Goal: Book appointment/travel/reservation

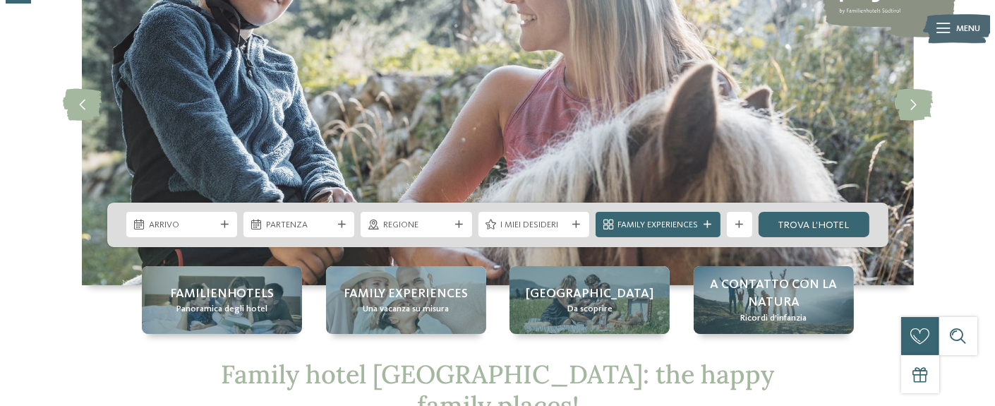
scroll to position [141, 0]
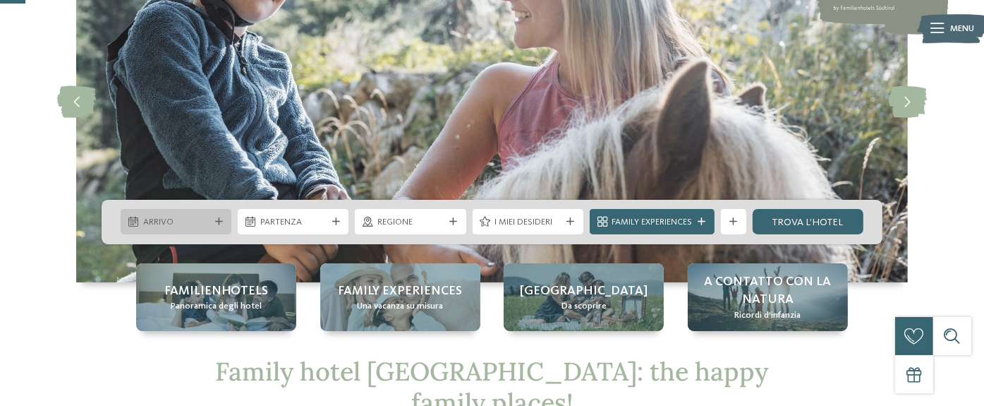
click at [193, 222] on span "Arrivo" at bounding box center [176, 222] width 66 height 13
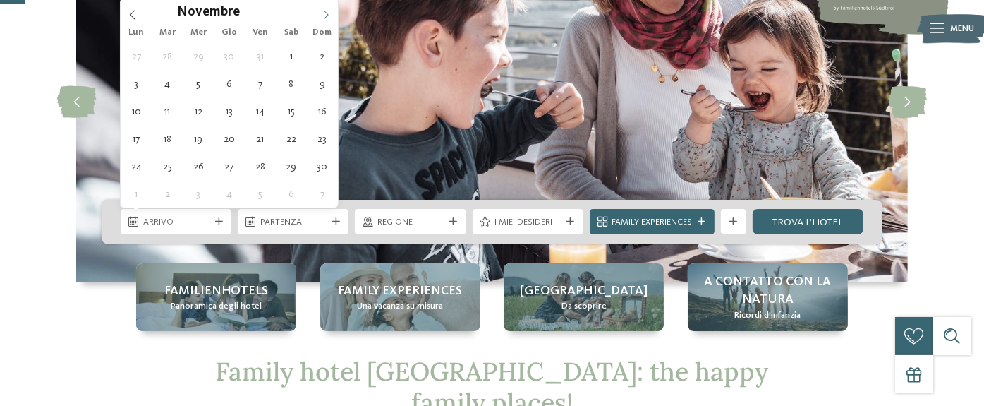
click at [328, 13] on icon at bounding box center [326, 15] width 10 height 10
click at [329, 13] on icon at bounding box center [326, 15] width 10 height 10
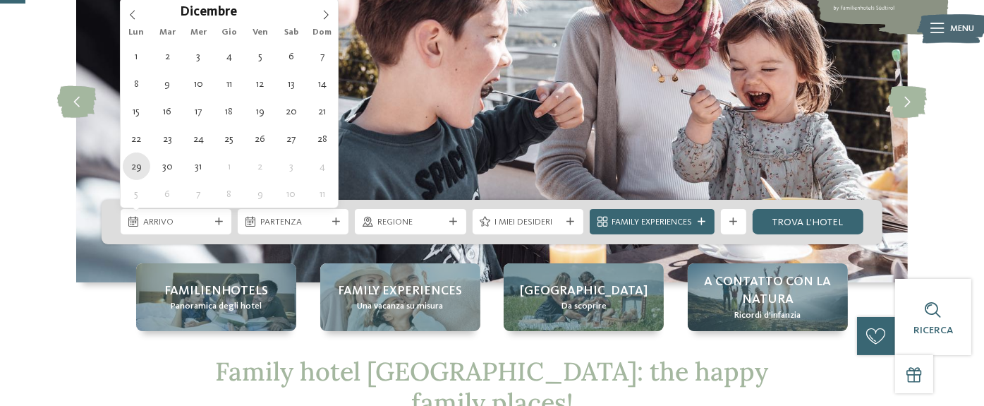
type div "[DATE]"
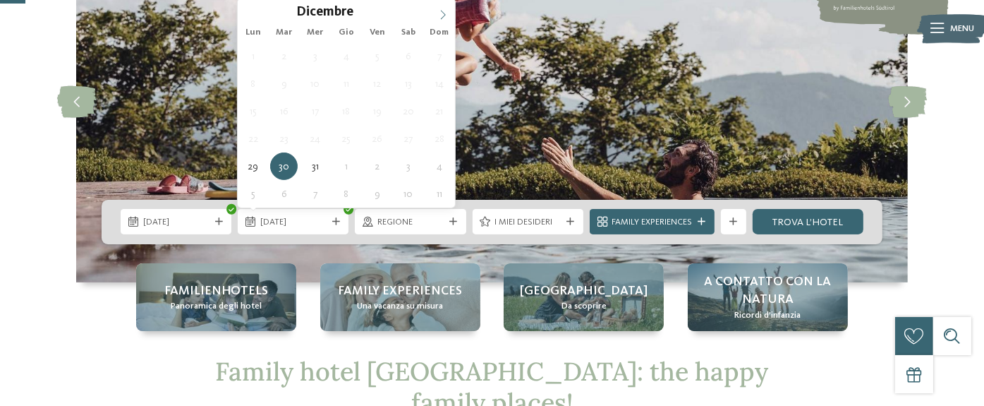
type input "****"
click at [446, 14] on icon at bounding box center [443, 15] width 10 height 10
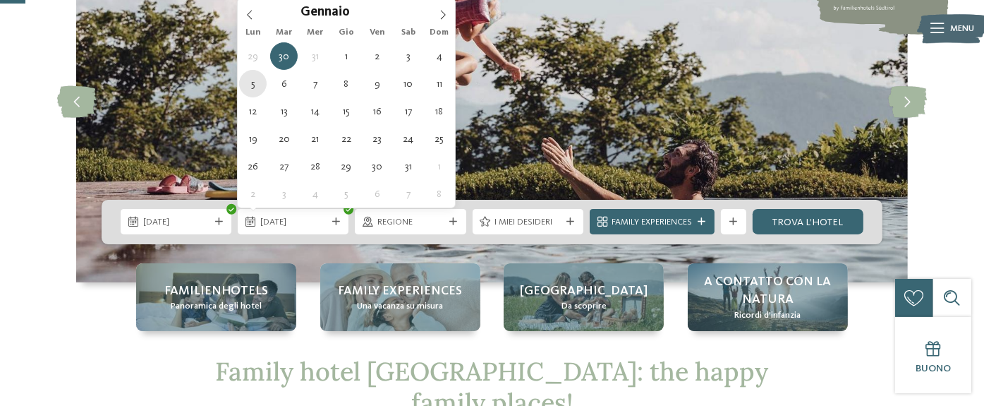
type div "[DATE]"
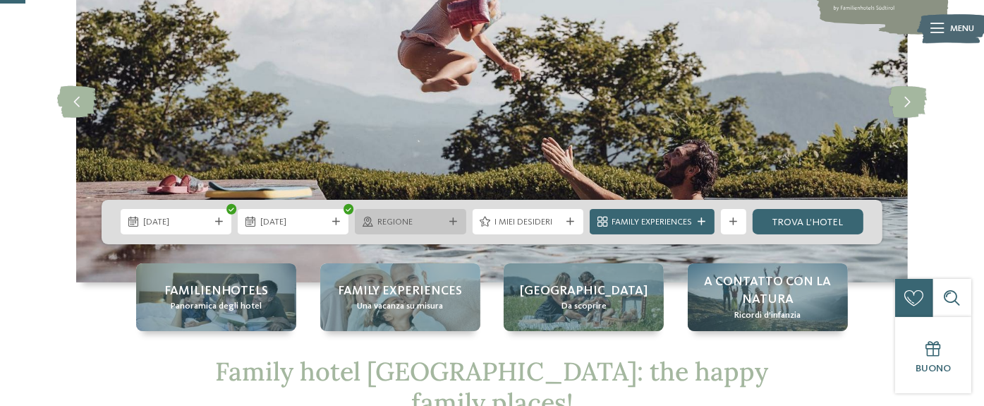
click at [410, 223] on span "Regione" at bounding box center [410, 222] width 66 height 13
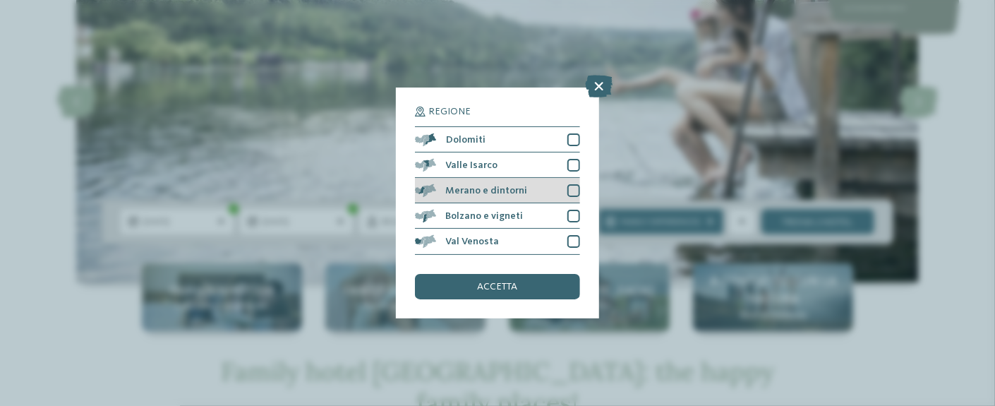
click at [573, 188] on div at bounding box center [573, 190] width 13 height 13
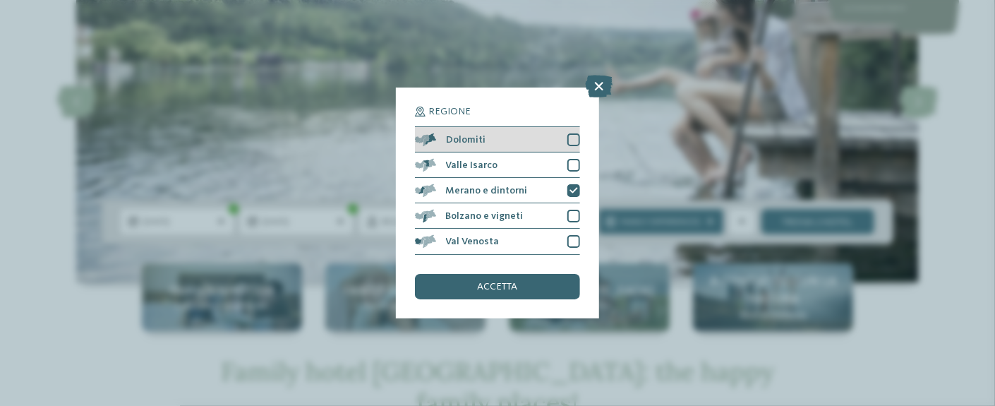
click at [578, 132] on div "Dolomiti" at bounding box center [497, 139] width 165 height 25
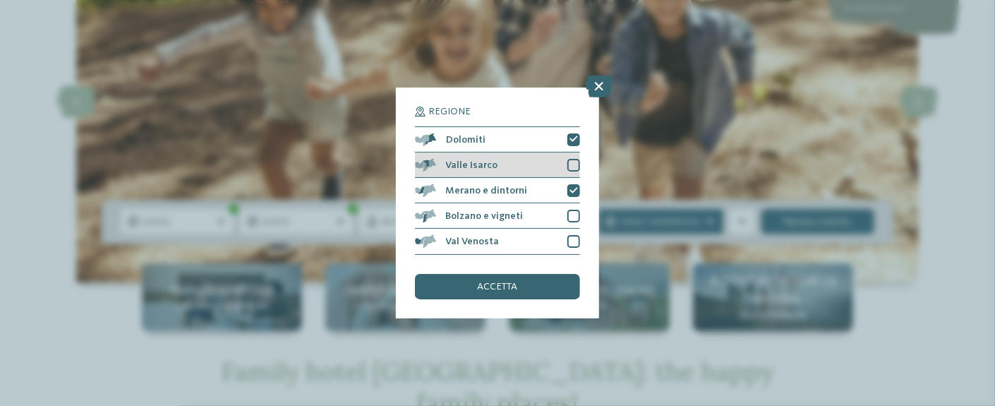
click at [576, 162] on div at bounding box center [573, 165] width 13 height 13
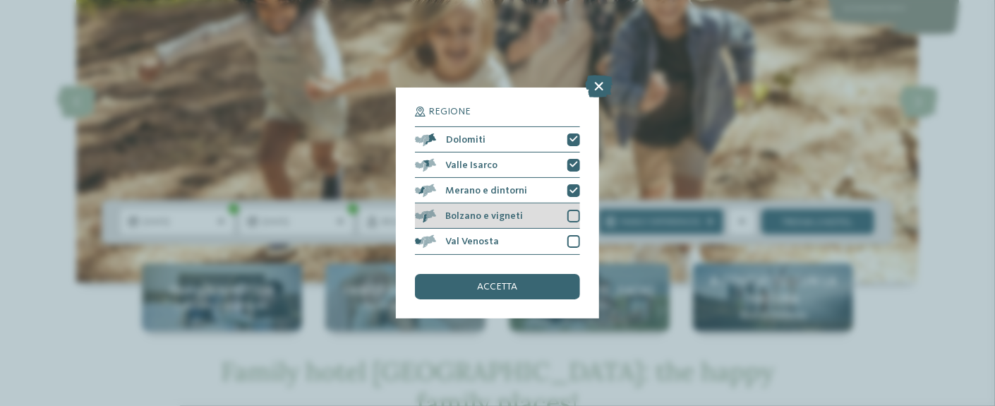
click at [575, 219] on div at bounding box center [573, 215] width 13 height 13
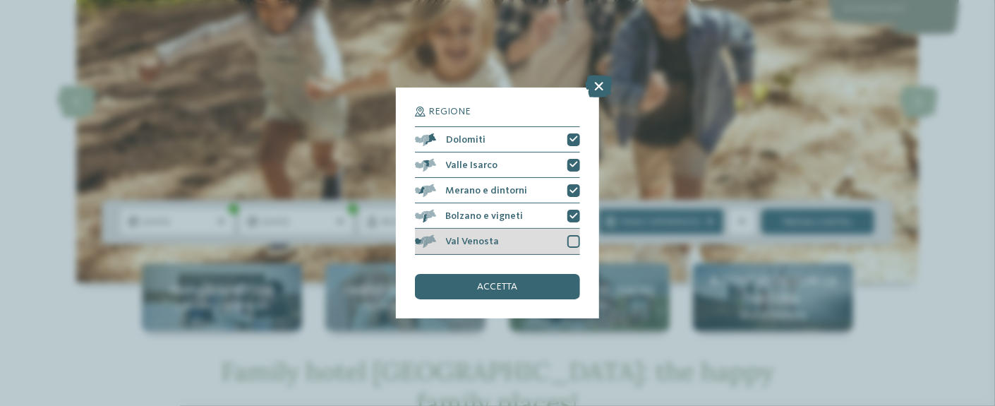
click at [576, 245] on div at bounding box center [573, 241] width 13 height 13
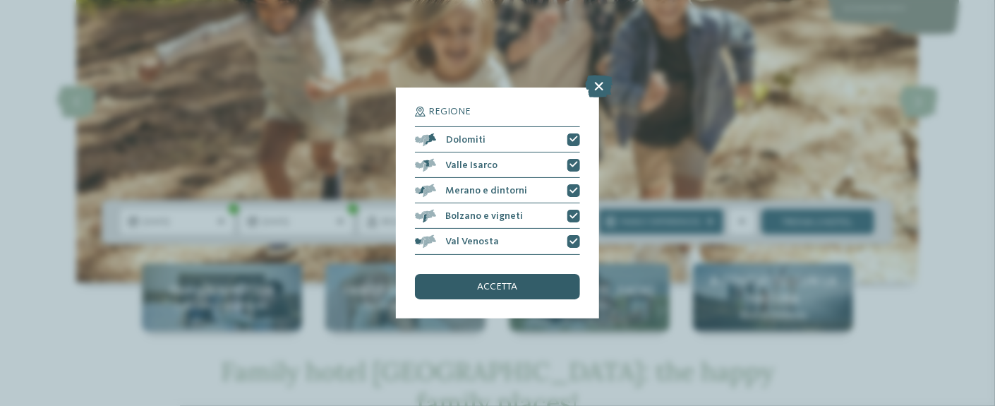
click at [512, 284] on span "accetta" at bounding box center [498, 286] width 40 height 10
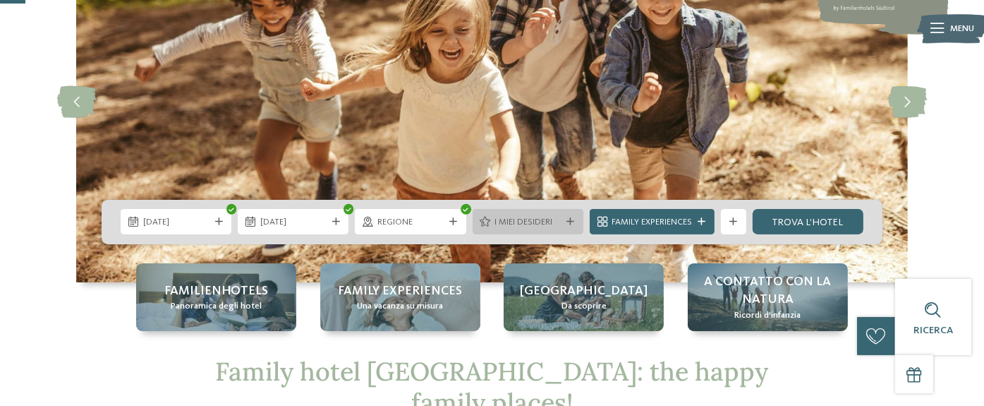
click at [540, 227] on span "I miei desideri" at bounding box center [527, 222] width 66 height 13
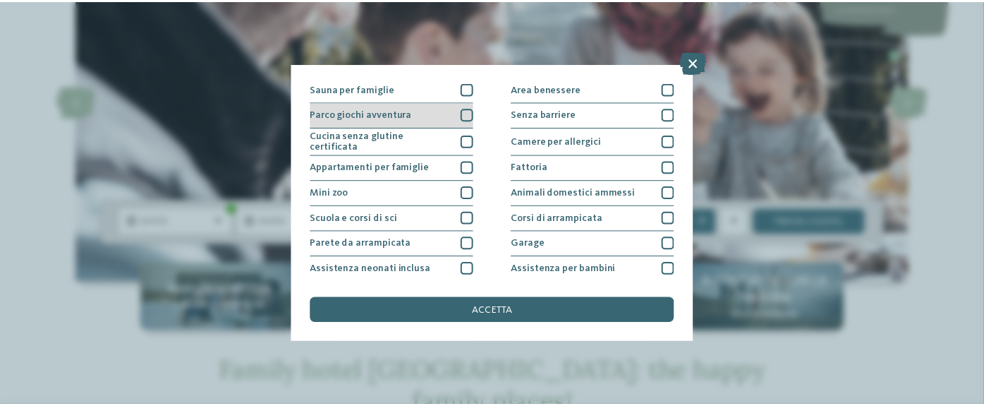
scroll to position [0, 0]
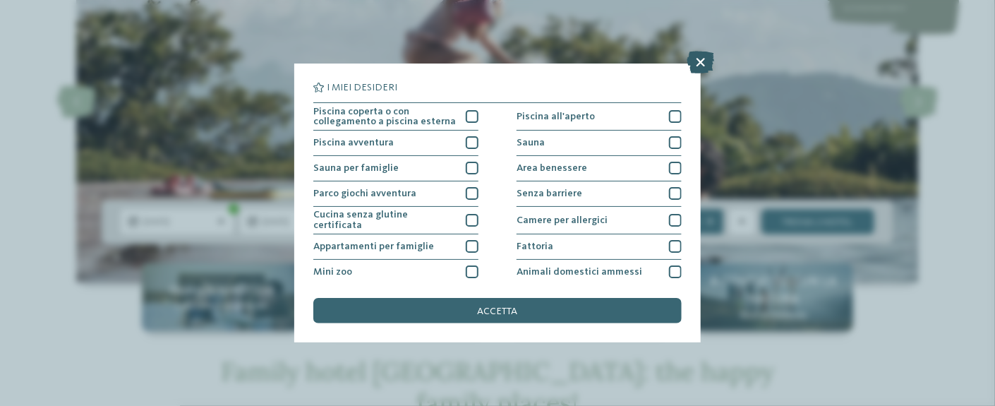
click at [699, 56] on icon at bounding box center [701, 62] width 28 height 23
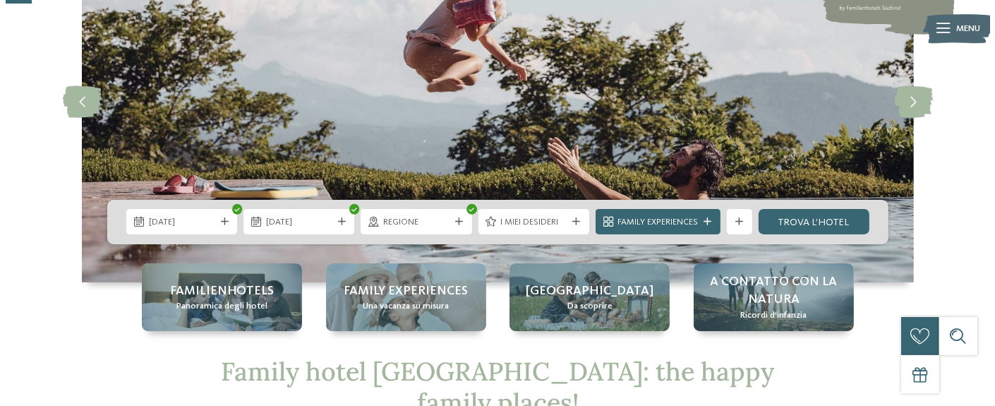
scroll to position [212, 0]
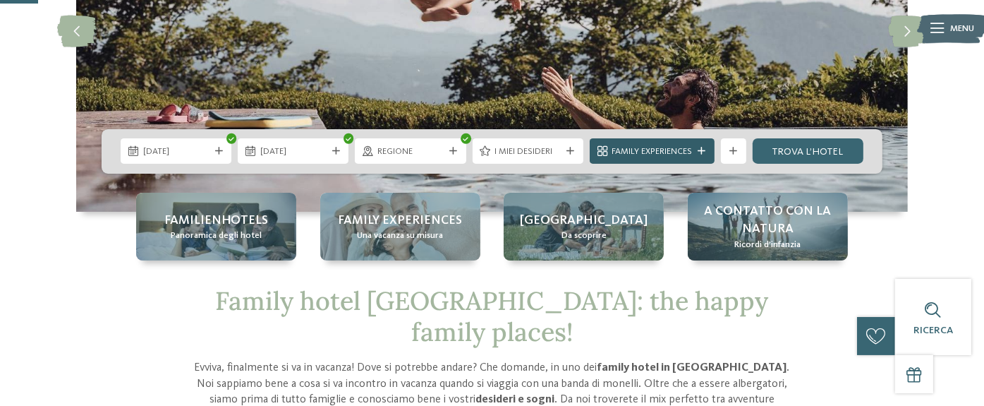
click at [669, 152] on span "Family Experiences" at bounding box center [652, 151] width 80 height 13
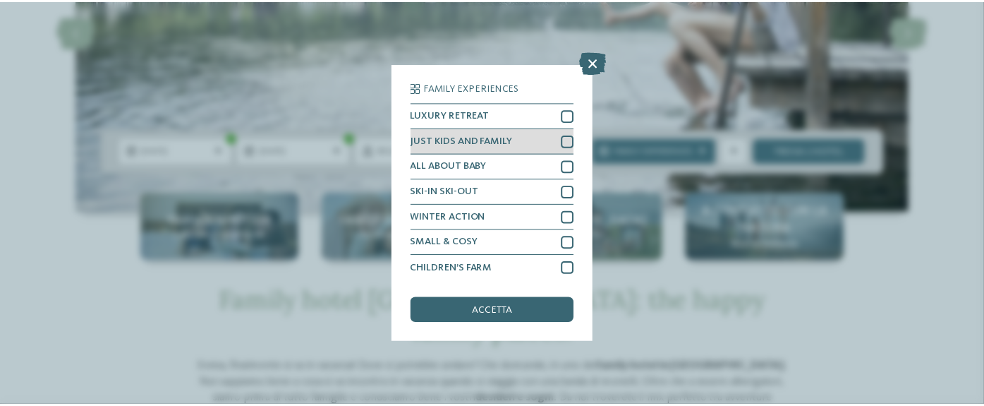
scroll to position [78, 0]
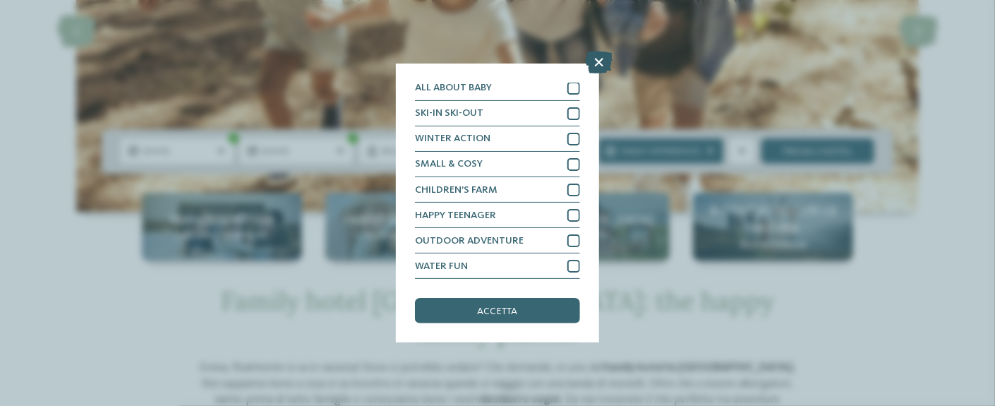
click at [600, 65] on icon at bounding box center [599, 62] width 28 height 23
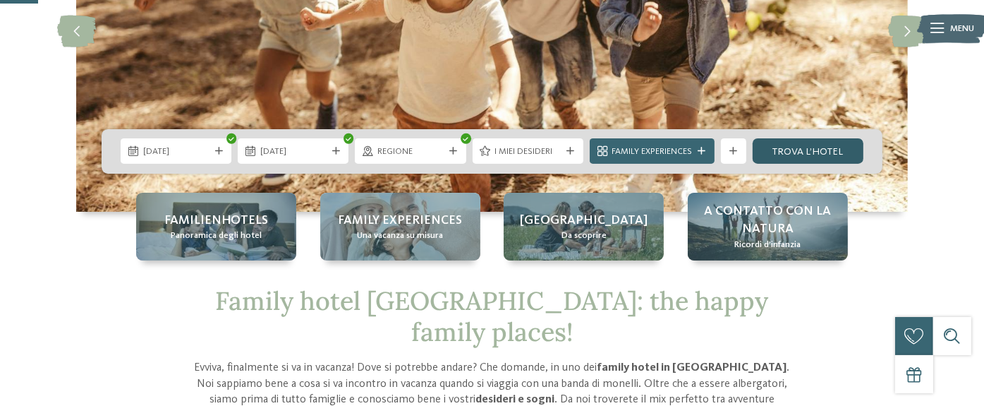
click at [834, 152] on link "trova l’hotel" at bounding box center [808, 150] width 111 height 25
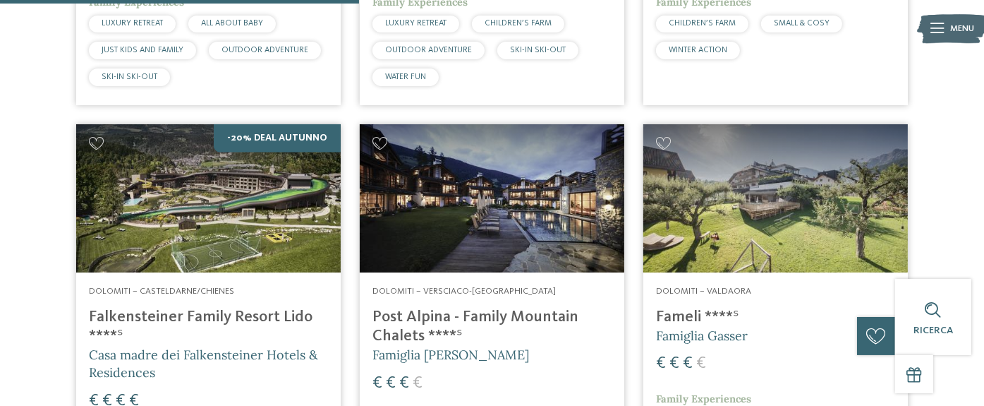
scroll to position [1255, 0]
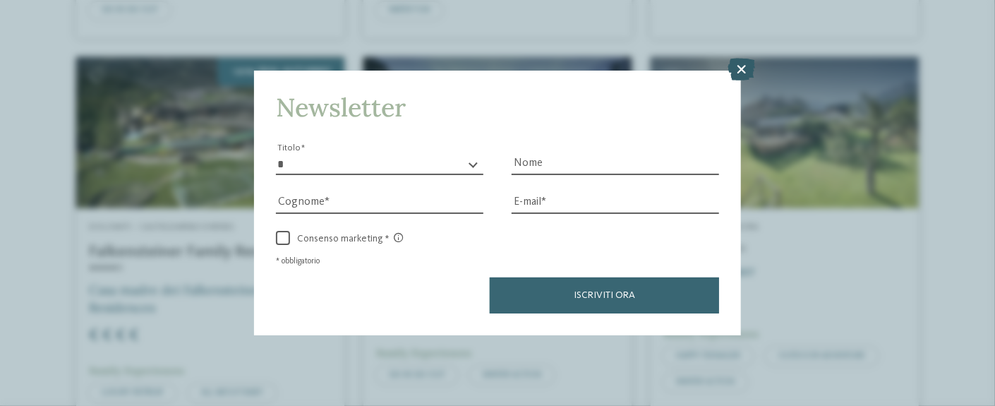
click at [745, 73] on icon at bounding box center [741, 69] width 28 height 23
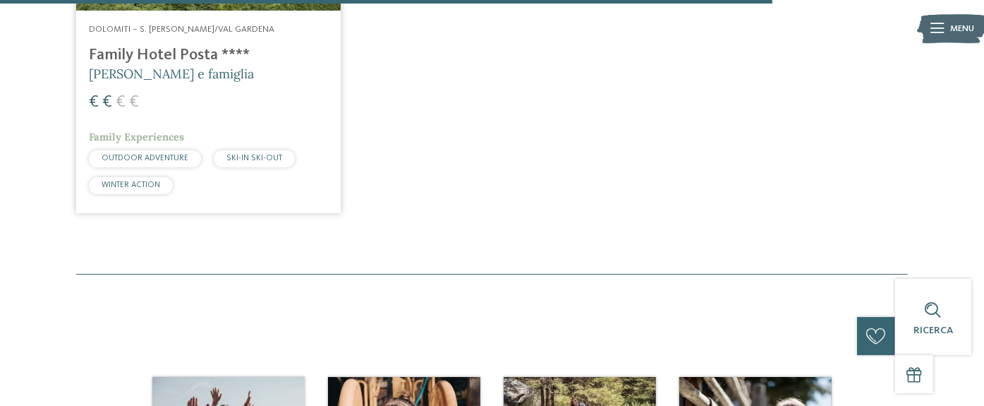
scroll to position [2524, 0]
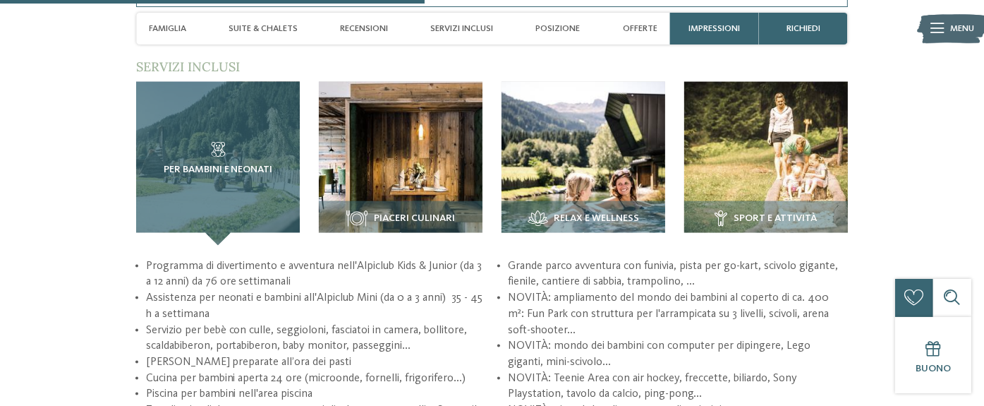
scroll to position [1693, 0]
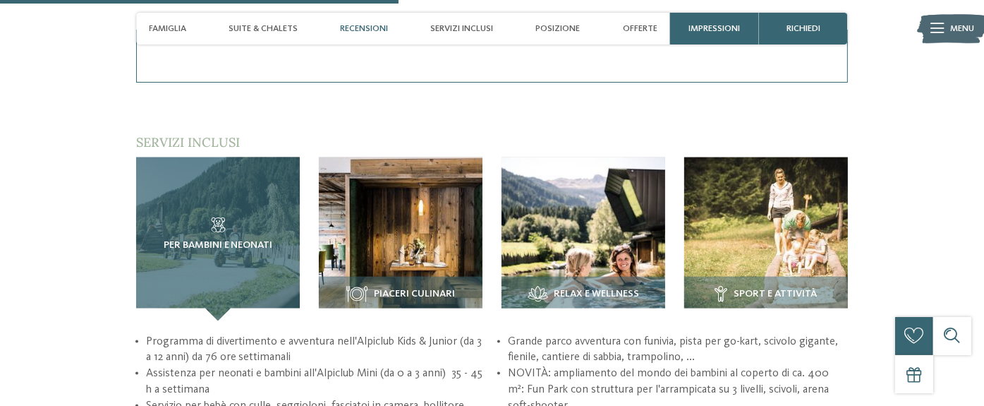
click at [248, 242] on span "Per bambini e neonati" at bounding box center [218, 245] width 109 height 11
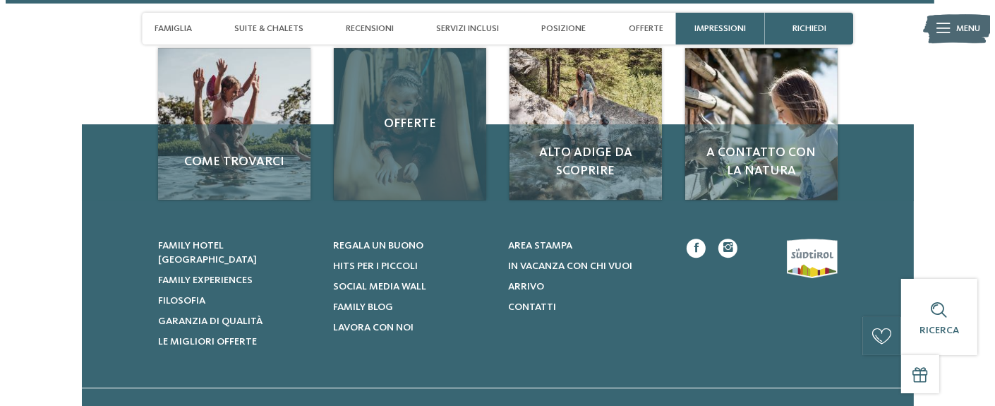
scroll to position [3879, 0]
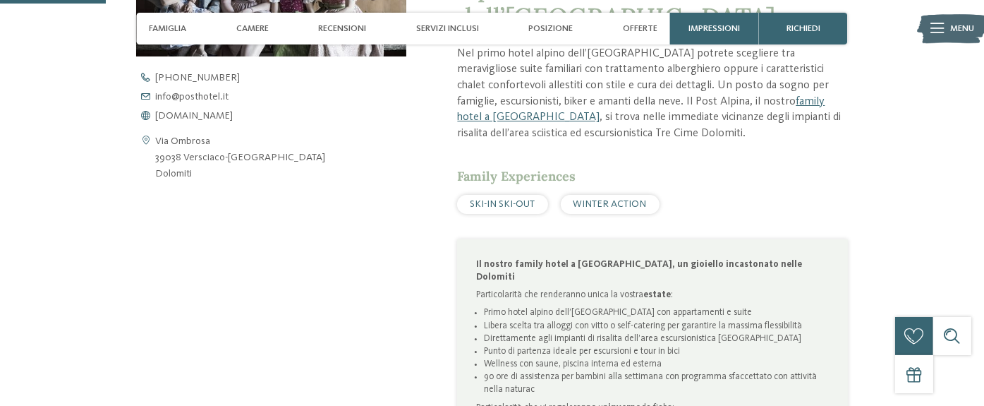
scroll to position [494, 0]
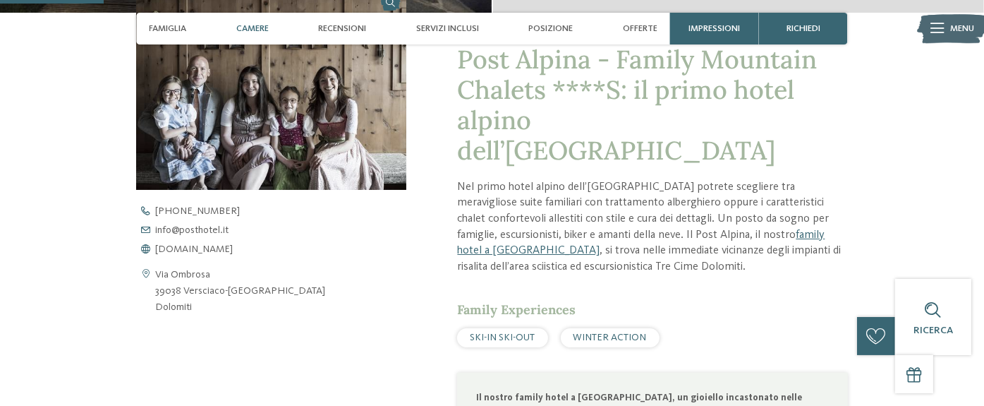
click at [258, 28] on span "Camere" at bounding box center [252, 28] width 32 height 11
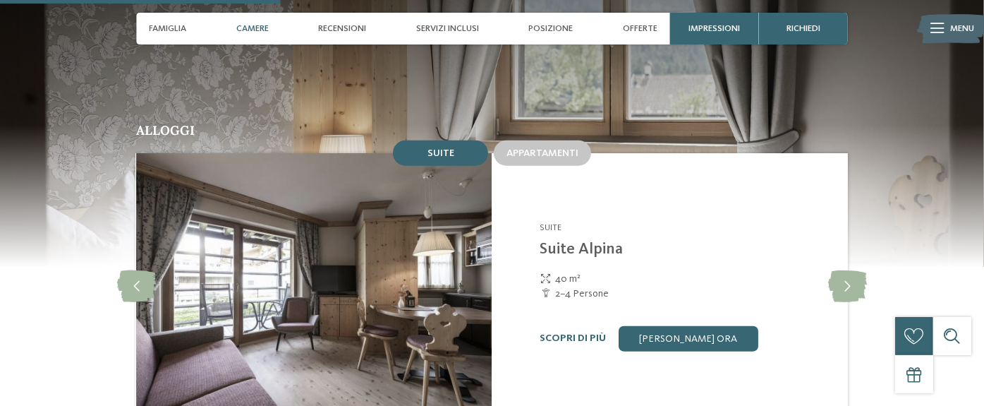
scroll to position [1226, 0]
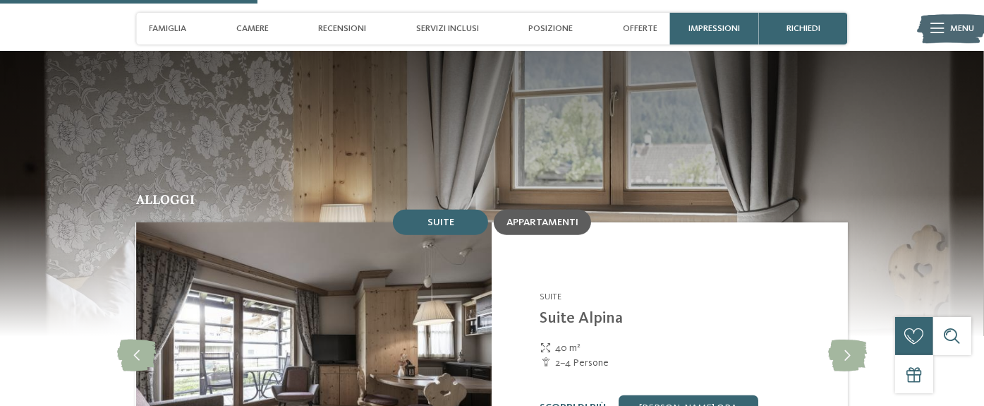
click at [559, 217] on span "Appartamenti" at bounding box center [542, 222] width 72 height 10
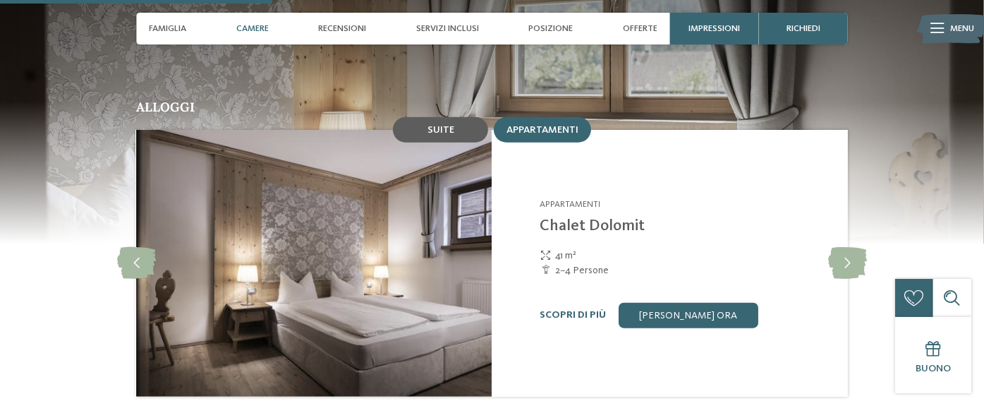
scroll to position [1296, 0]
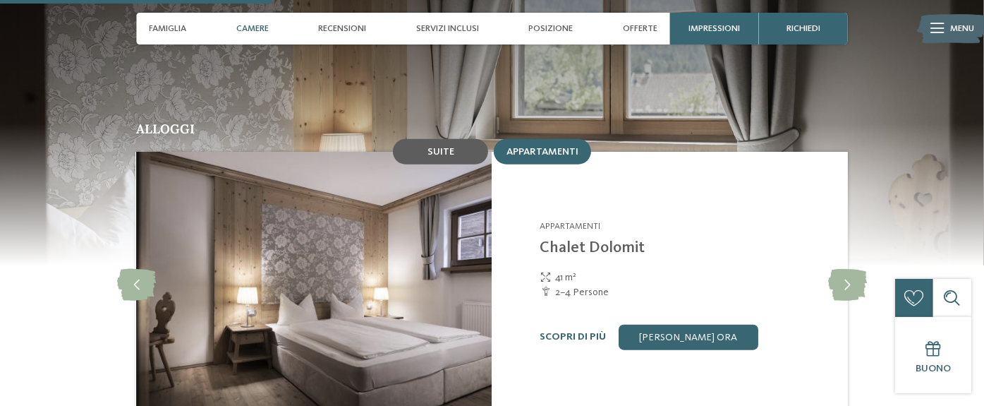
click at [465, 139] on div "Suite" at bounding box center [440, 151] width 95 height 25
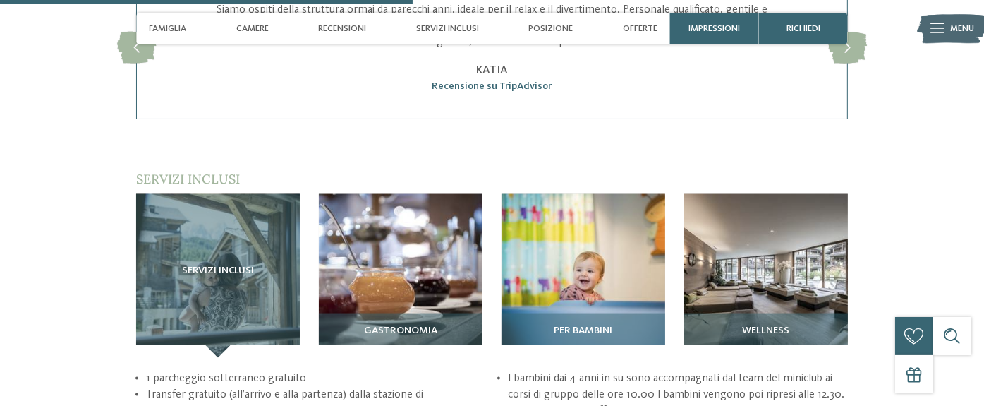
scroll to position [2002, 0]
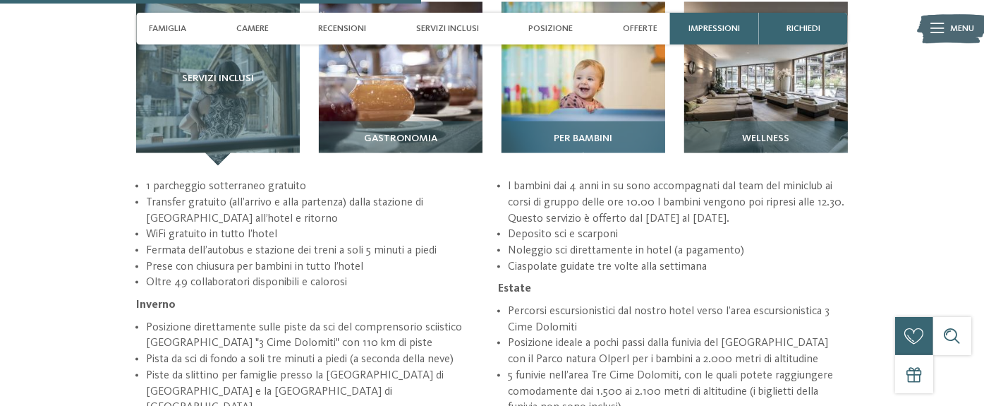
click at [559, 121] on div "Per bambini" at bounding box center [583, 143] width 164 height 44
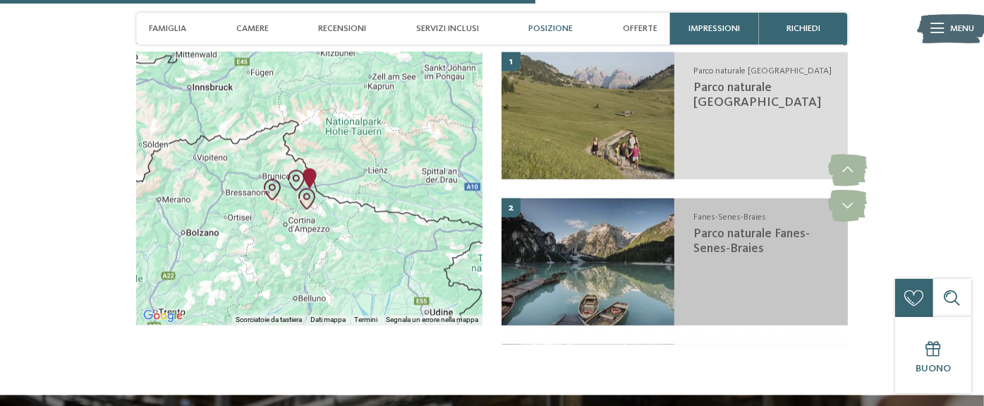
scroll to position [2495, 0]
